Goal: Task Accomplishment & Management: Manage account settings

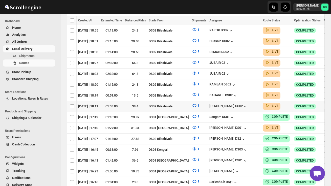
scroll to position [0, 65]
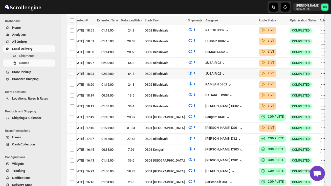
click at [323, 74] on icon "button" at bounding box center [323, 74] width 1 height 1
checkbox input "true"
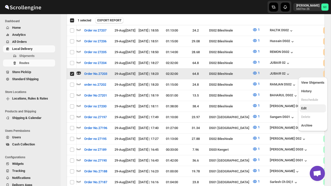
click at [310, 110] on span "Edit" at bounding box center [312, 108] width 23 height 5
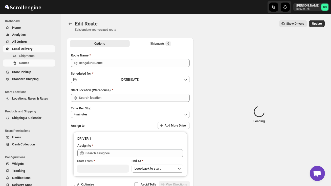
type input "Order No.27203"
type input "DS02 Bileshivale"
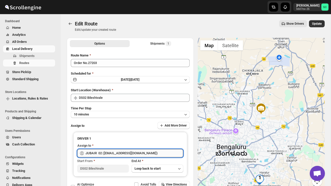
click at [159, 151] on input "JUBAIR 02 ([EMAIL_ADDRESS][DOMAIN_NAME])" at bounding box center [134, 154] width 98 height 8
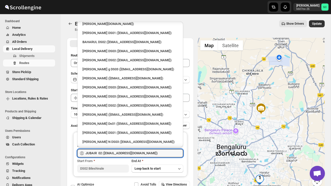
scroll to position [422, 0]
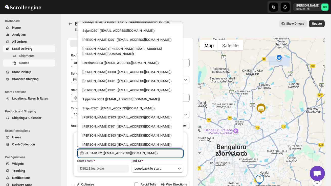
click at [122, 166] on div "RAMJAN DS02 ([EMAIL_ADDRESS][DOMAIN_NAME])" at bounding box center [130, 168] width 96 height 5
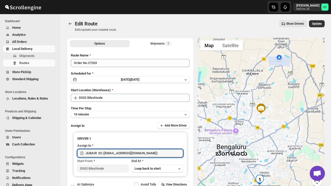
type input "RAMJAN DS02 ([EMAIL_ADDRESS][DOMAIN_NAME])"
click at [318, 24] on span "Update" at bounding box center [317, 24] width 10 height 4
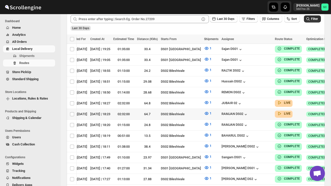
scroll to position [0, 72]
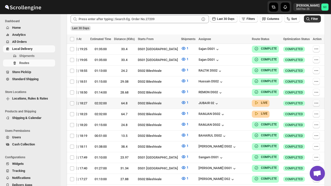
click at [318, 101] on icon "button" at bounding box center [316, 103] width 5 height 5
checkbox input "true"
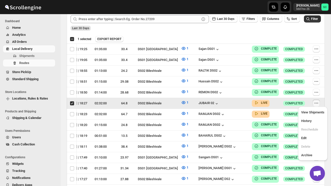
scroll to position [0, 0]
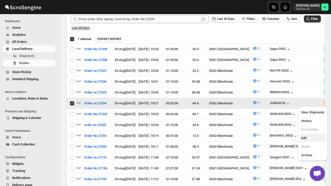
click at [312, 140] on span "Edit" at bounding box center [312, 138] width 23 height 5
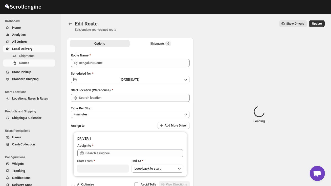
type input "Order no 27204"
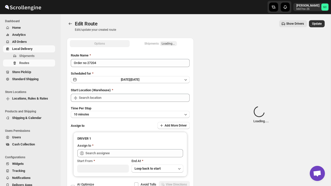
type input "DS02 Bileshivale"
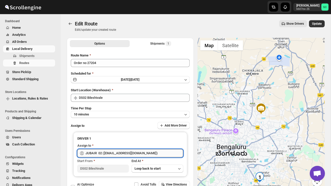
click at [154, 153] on input "JUBAIR 02 ([EMAIL_ADDRESS][DOMAIN_NAME])" at bounding box center [134, 154] width 98 height 8
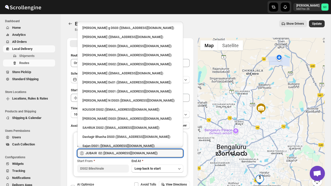
scroll to position [422, 0]
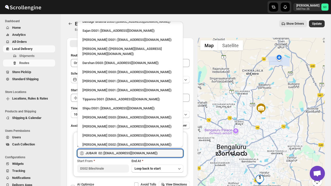
click at [118, 164] on div "RAMJAN DS02 ([EMAIL_ADDRESS][DOMAIN_NAME])" at bounding box center [130, 168] width 102 height 8
type input "RAMJAN DS02 ([EMAIL_ADDRESS][DOMAIN_NAME])"
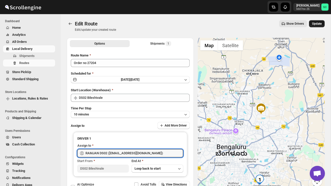
click at [318, 21] on button "Update" at bounding box center [317, 23] width 16 height 7
